Goal: Information Seeking & Learning: Learn about a topic

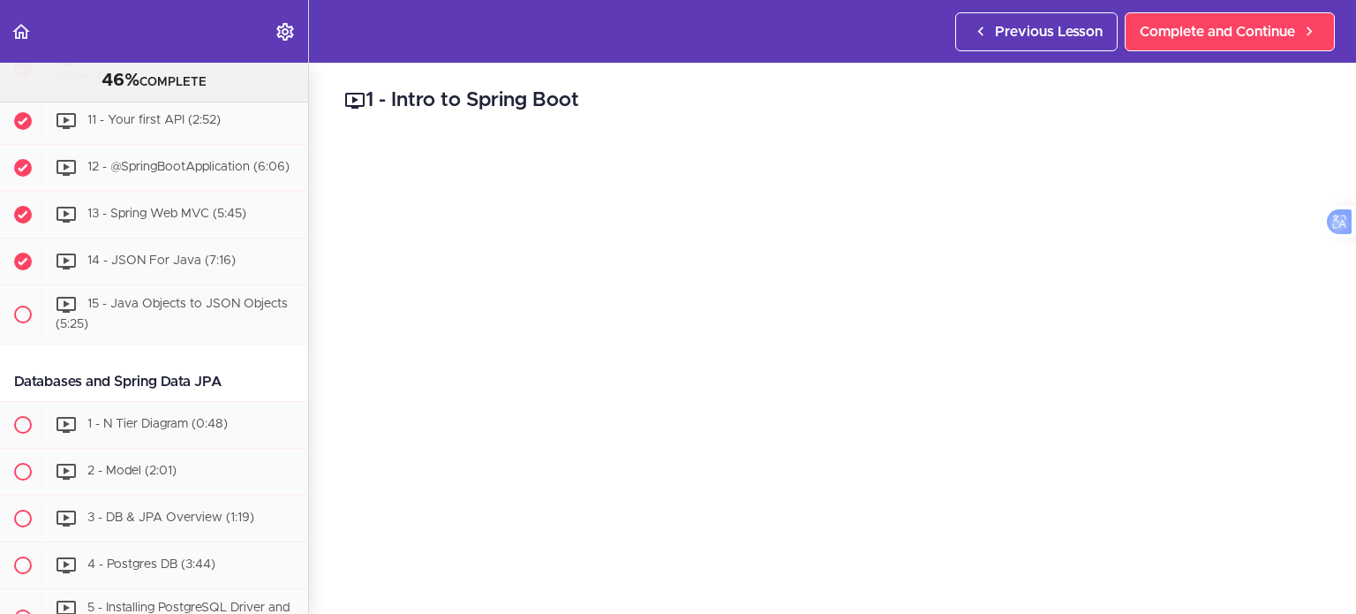
scroll to position [856, 0]
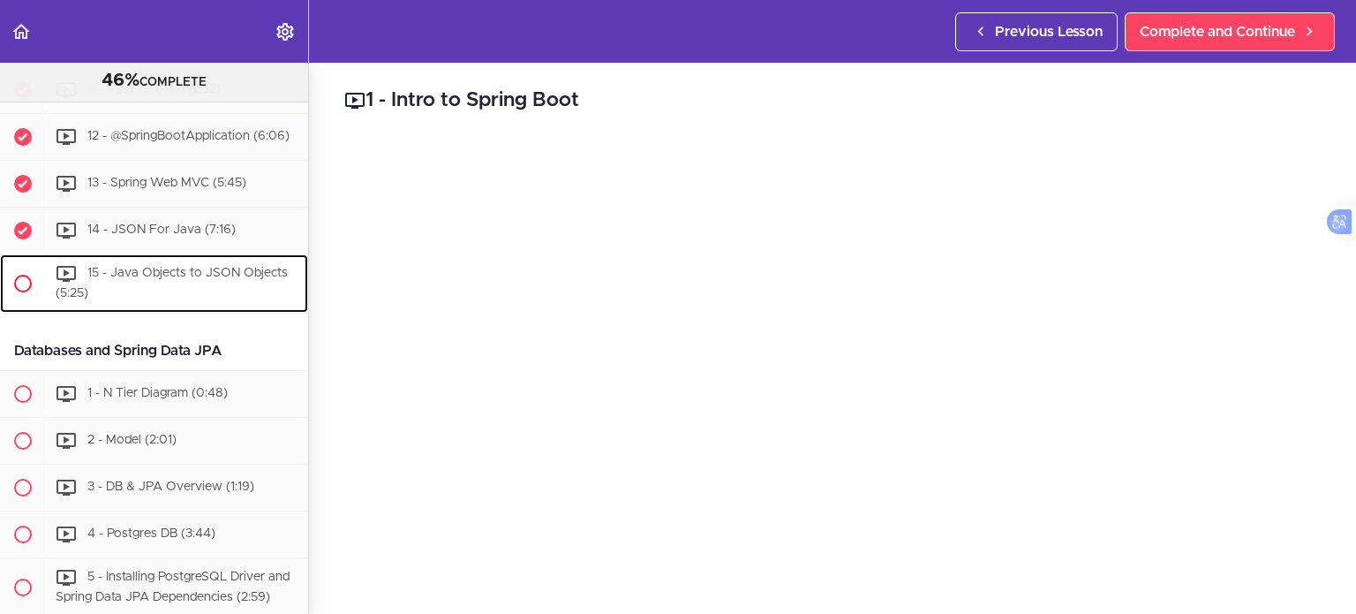
click at [243, 305] on div "15 - Java Objects to JSON Objects (5:25)" at bounding box center [177, 283] width 262 height 58
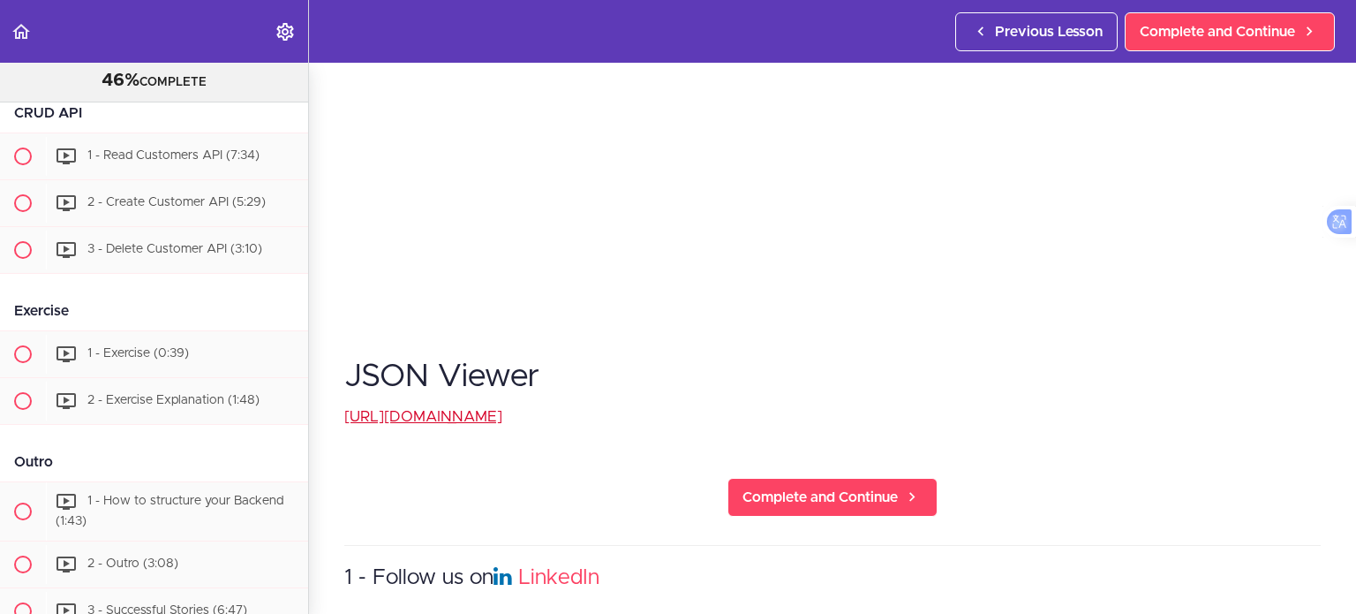
scroll to position [377, 0]
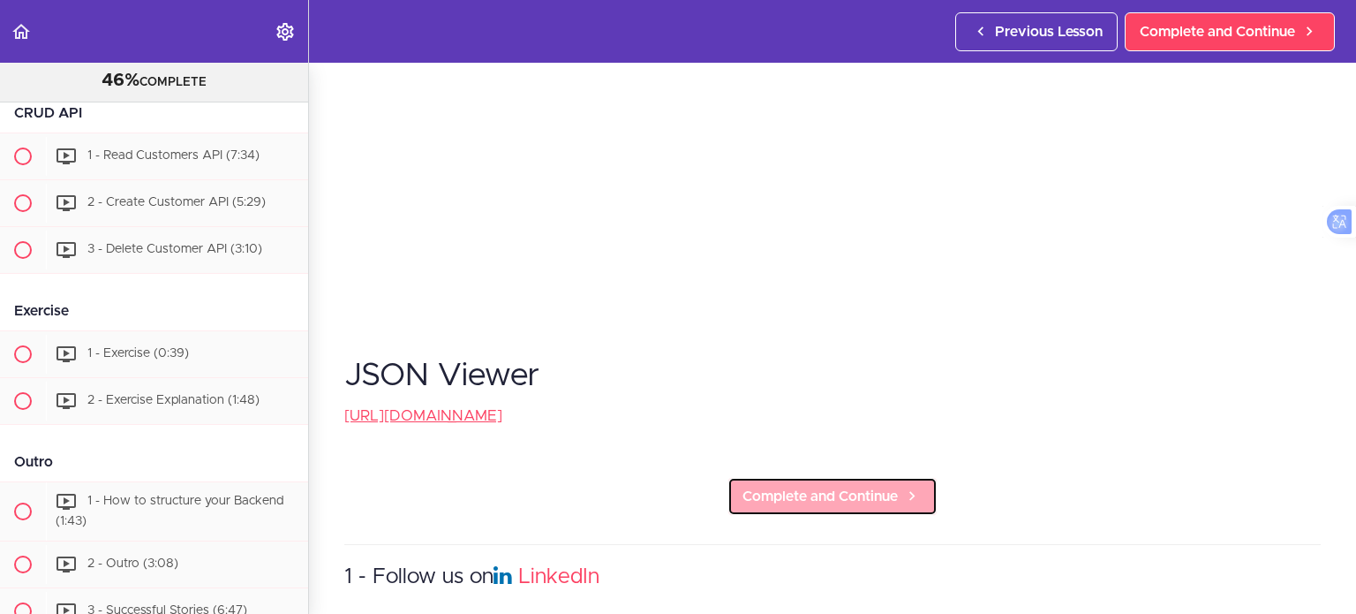
click at [883, 500] on link "Complete and Continue" at bounding box center [832, 496] width 210 height 39
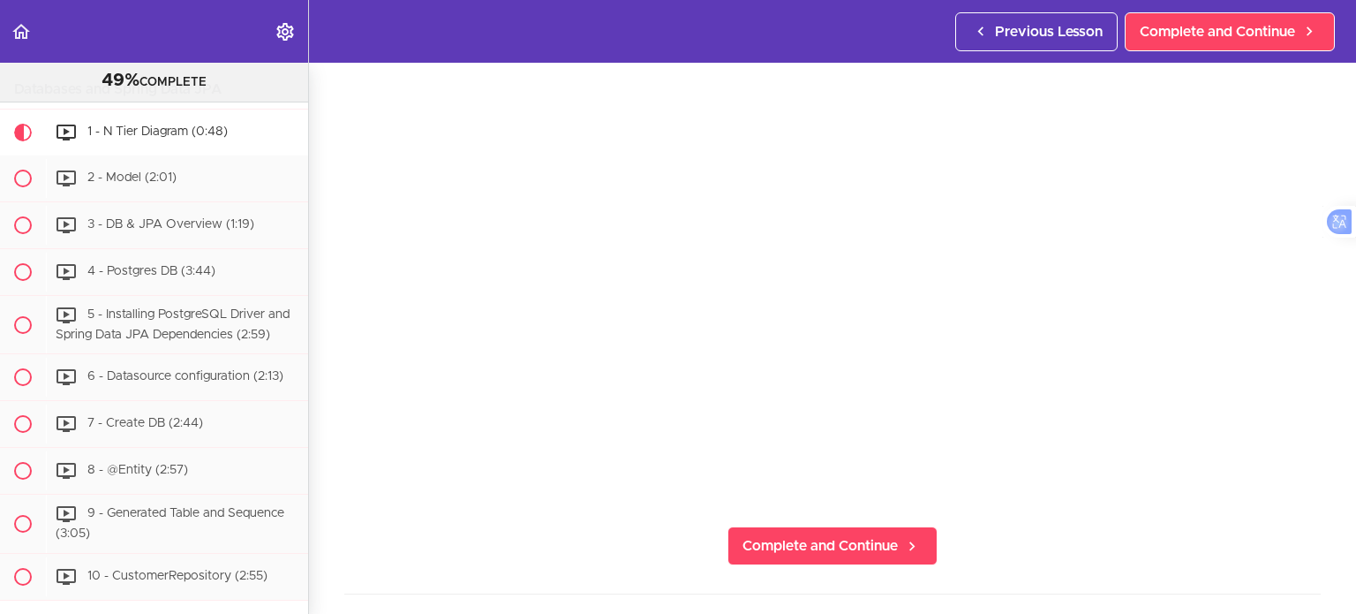
scroll to position [194, 0]
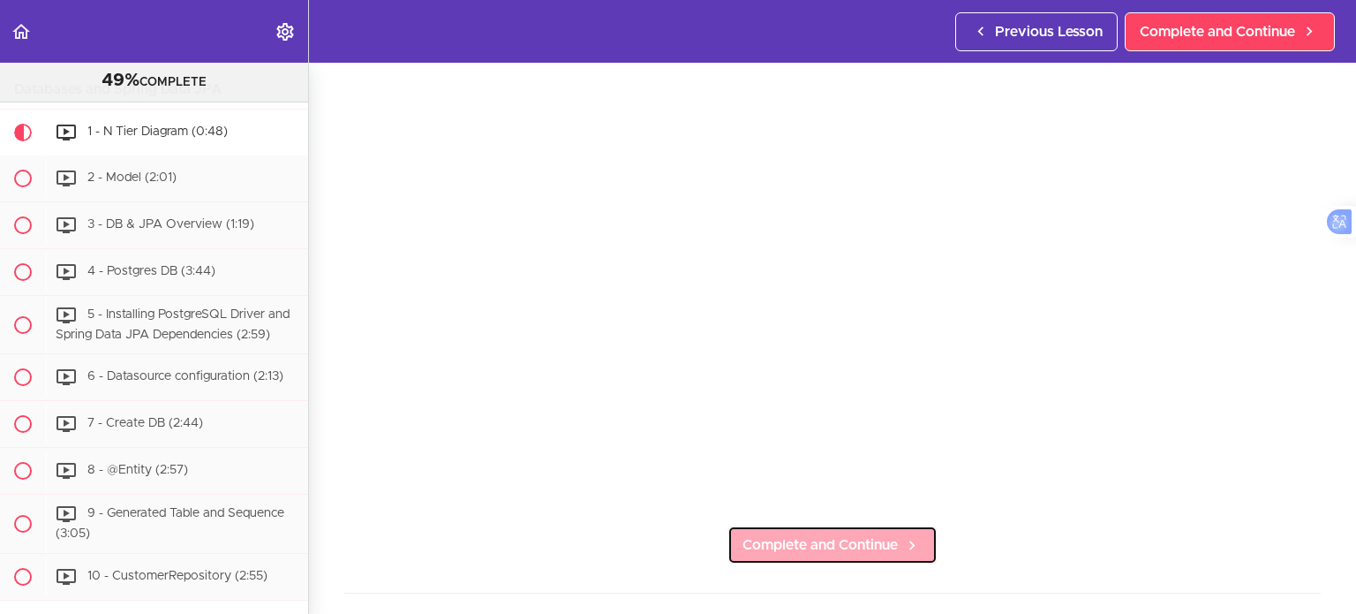
click at [876, 543] on span "Complete and Continue" at bounding box center [820, 544] width 155 height 21
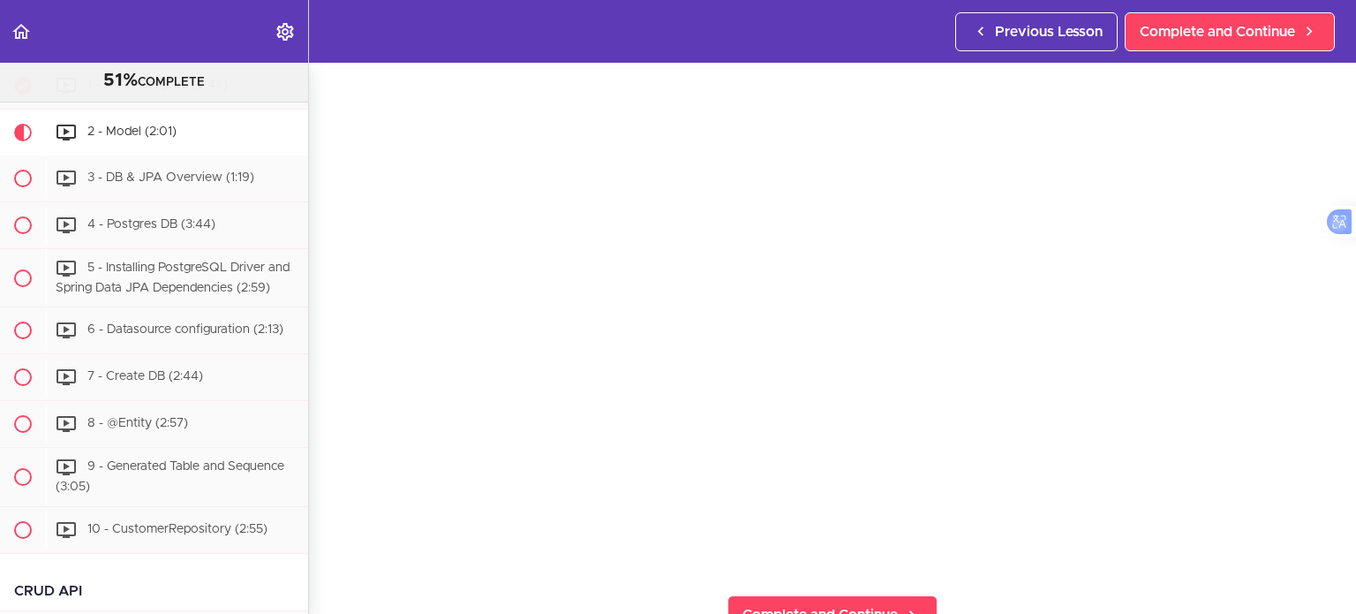
scroll to position [125, 0]
click at [750, 594] on link "Complete and Continue" at bounding box center [832, 613] width 210 height 39
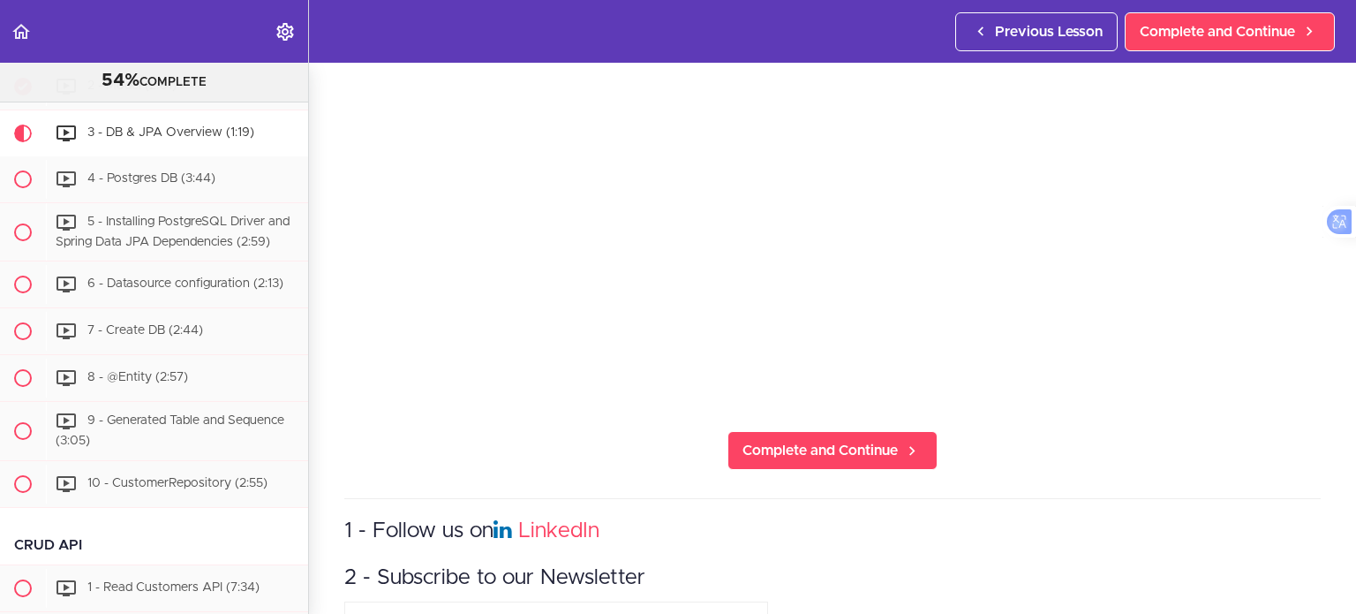
scroll to position [290, 0]
click at [804, 449] on span "Complete and Continue" at bounding box center [820, 449] width 155 height 21
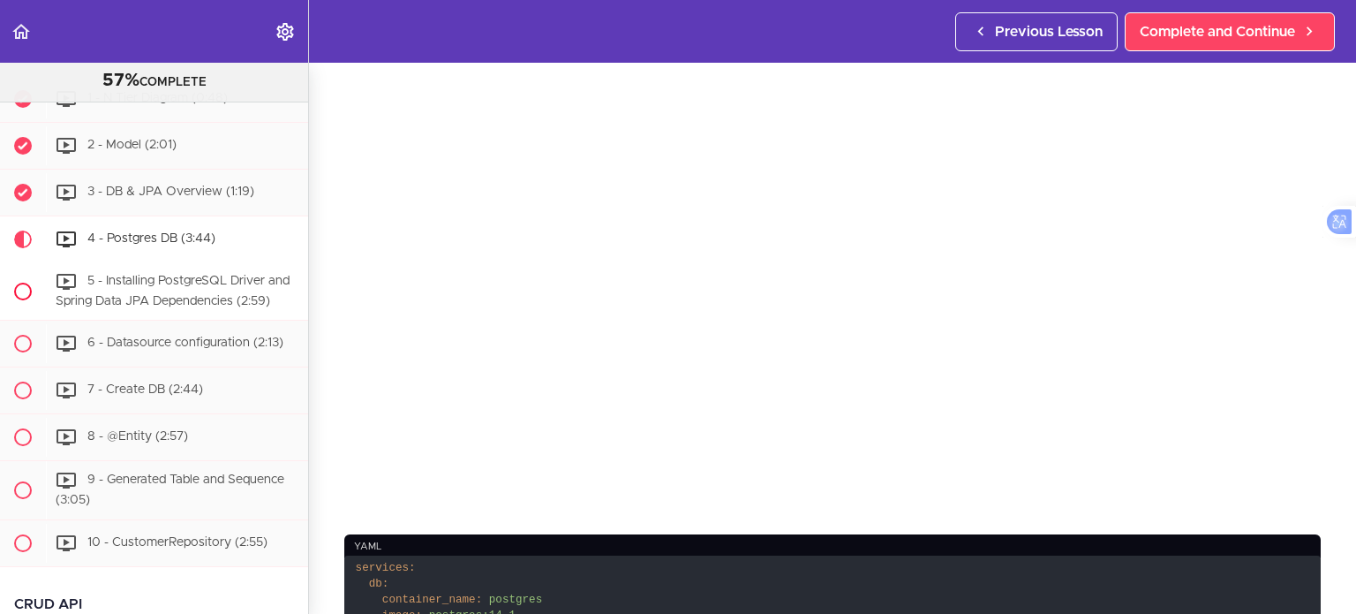
scroll to position [1148, 0]
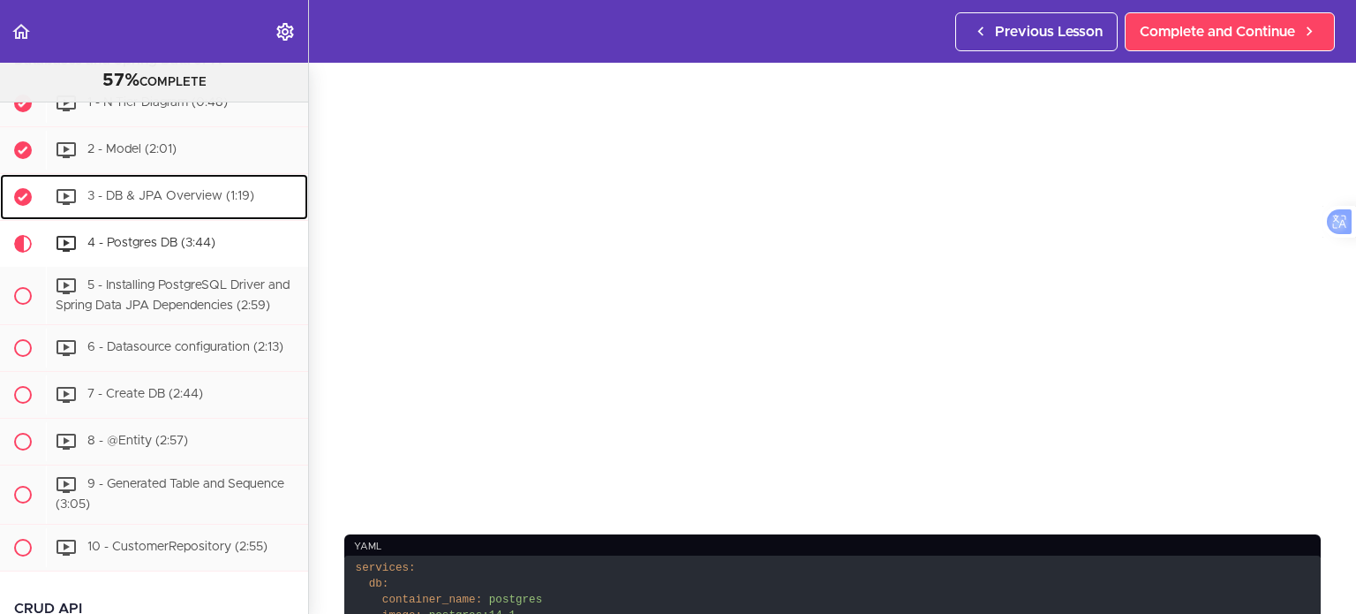
click at [235, 202] on span "3 - DB & JPA Overview (1:19)" at bounding box center [170, 196] width 167 height 12
